Goal: Find specific page/section: Find specific page/section

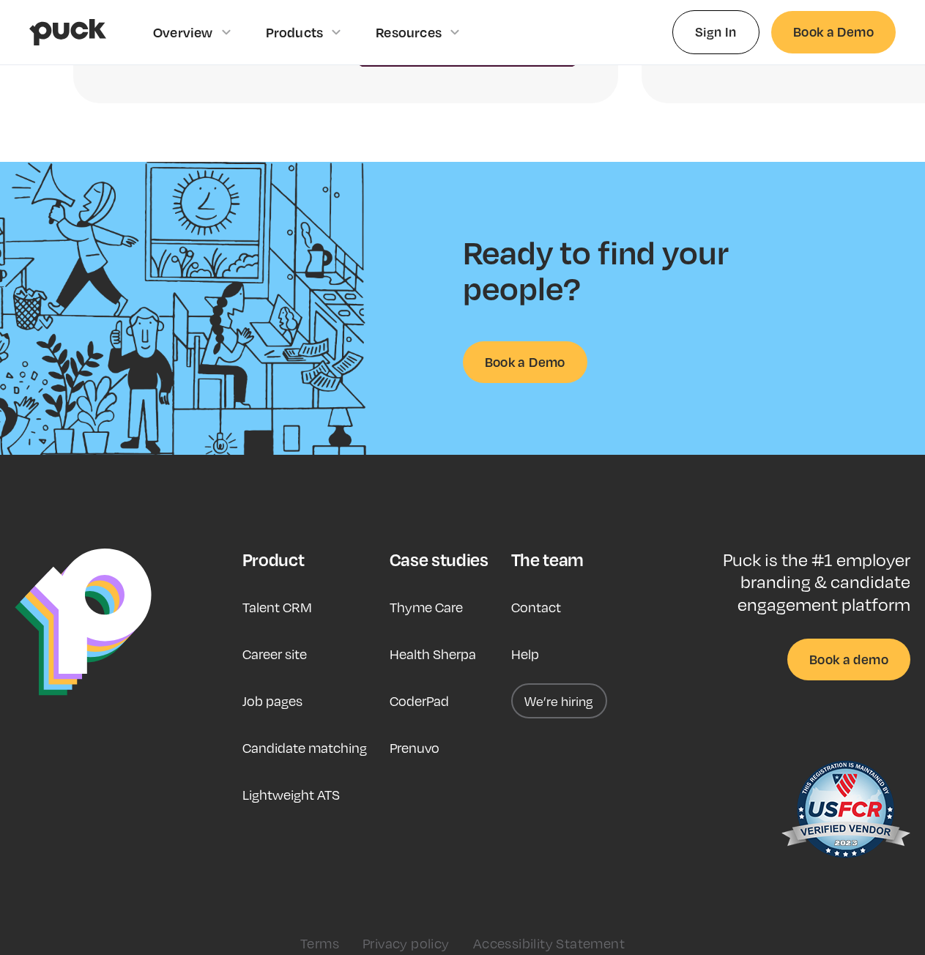
scroll to position [3328, 0]
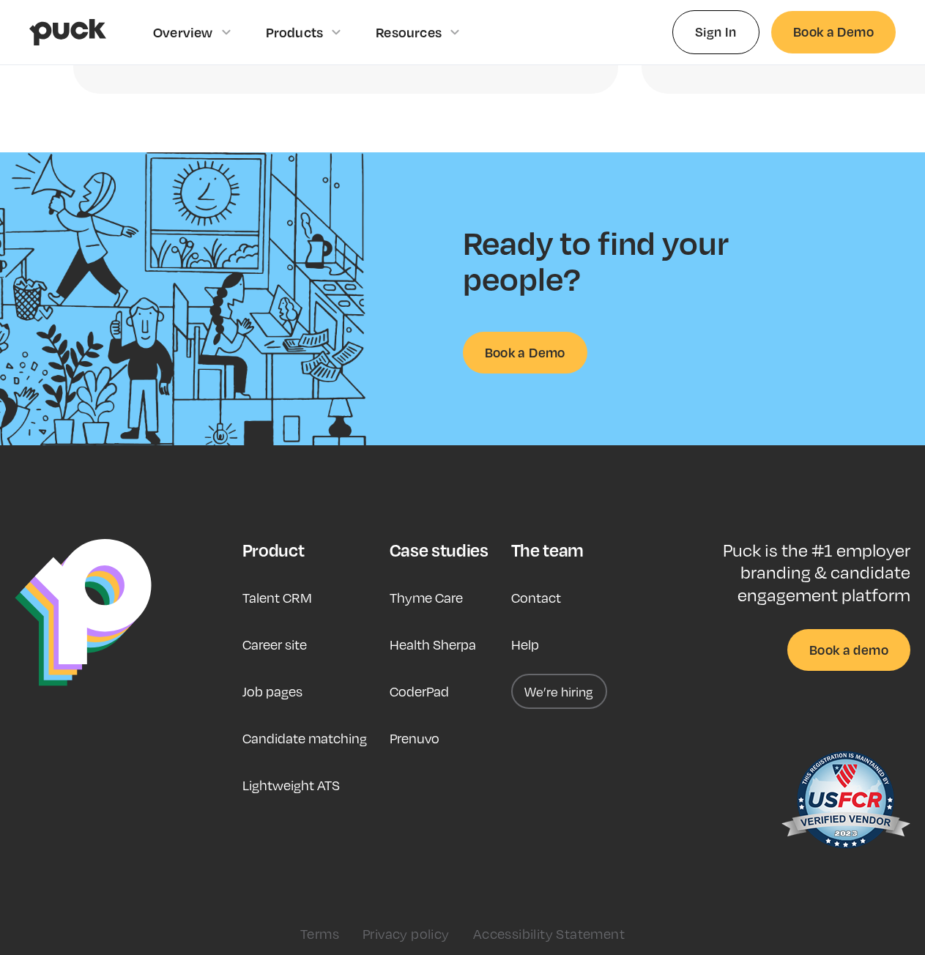
click at [259, 636] on link "Career site" at bounding box center [275, 644] width 64 height 35
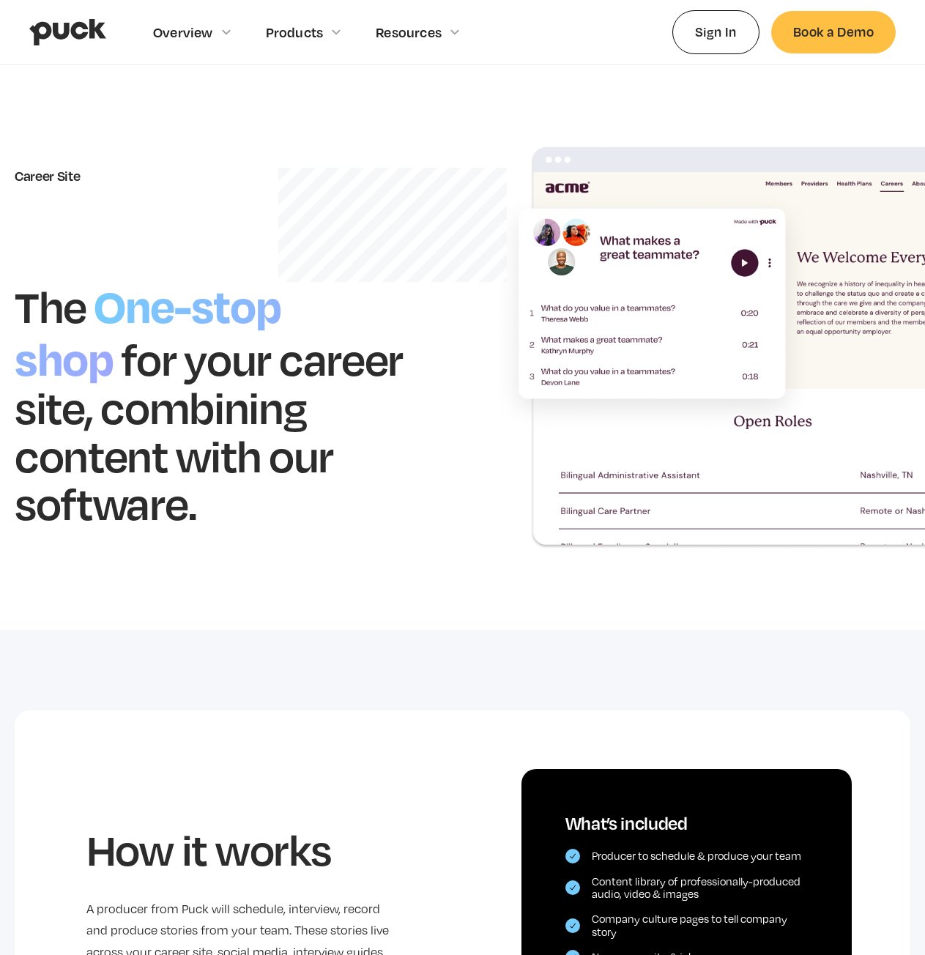
click at [68, 18] on img "home" at bounding box center [67, 32] width 77 height 28
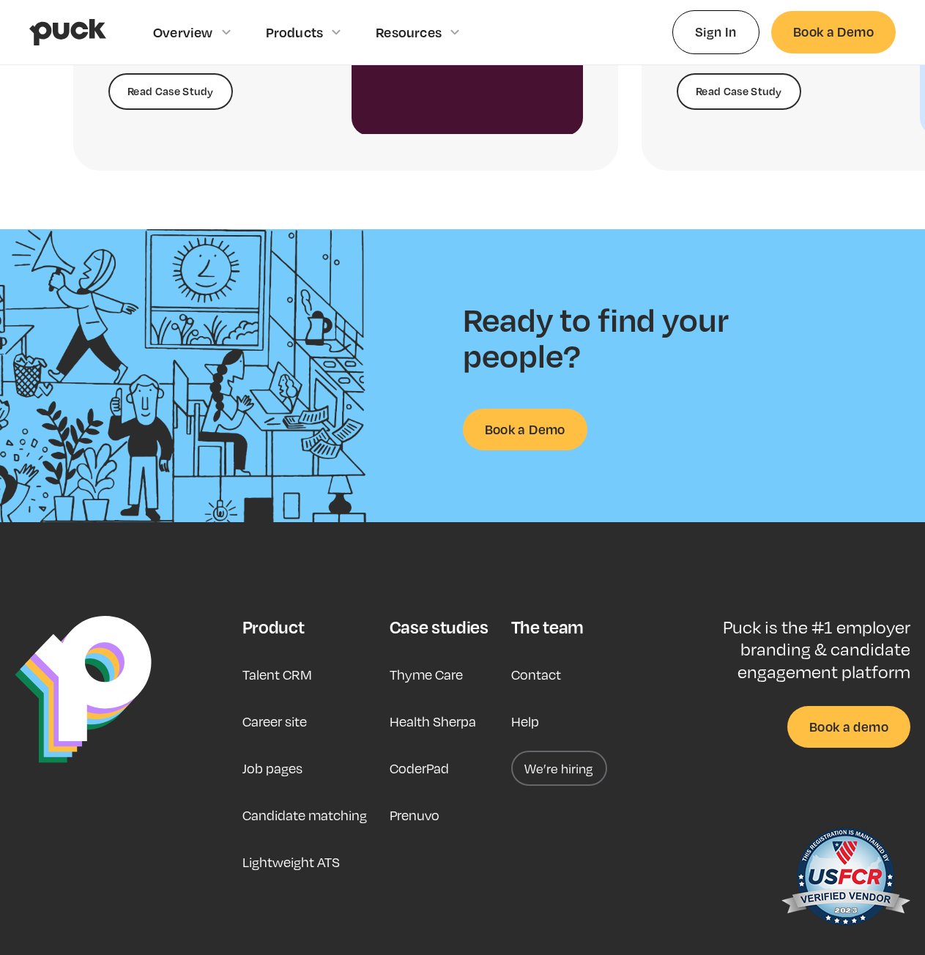
scroll to position [3328, 0]
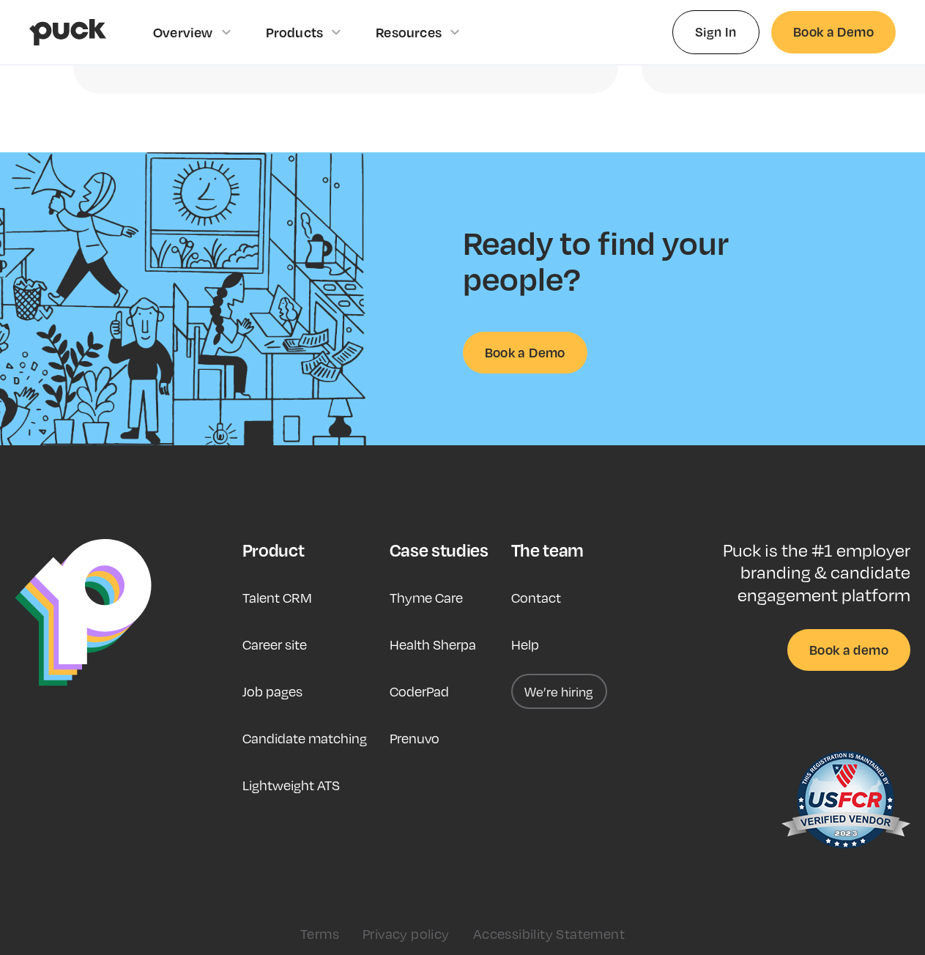
click at [549, 674] on link "We’re hiring" at bounding box center [559, 691] width 96 height 35
